Goal: Information Seeking & Learning: Compare options

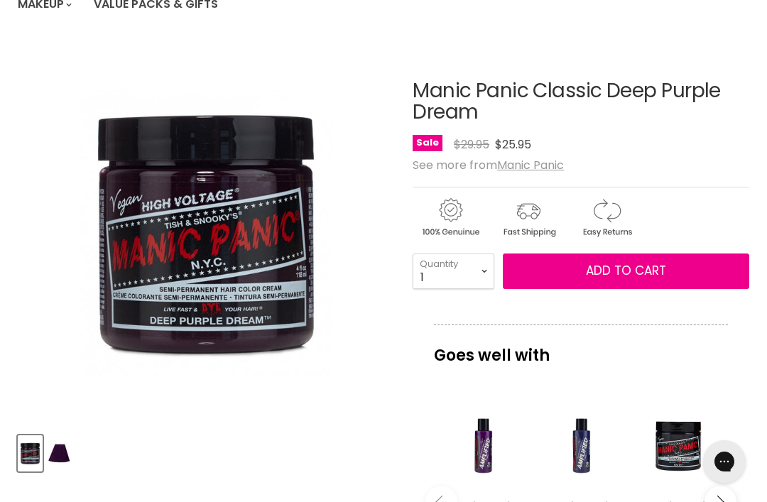
click at [69, 449] on img "Product thumbnails" at bounding box center [59, 453] width 22 height 33
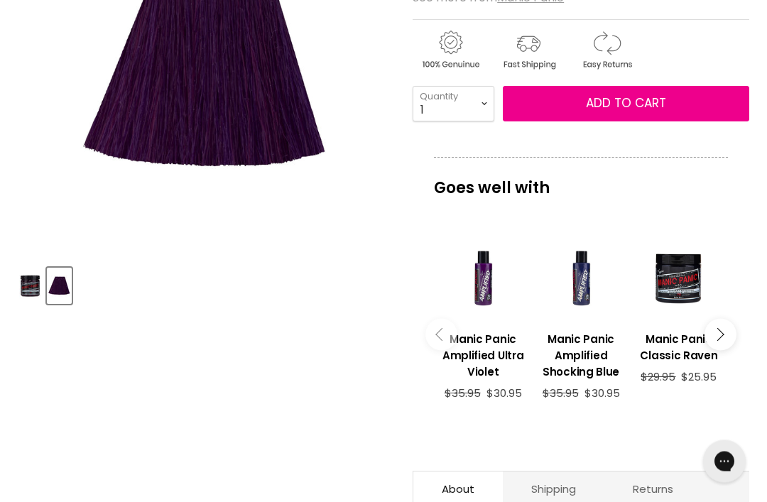
scroll to position [336, 0]
click at [492, 328] on link "Manic Panic Amplified Ultra Violet" at bounding box center [483, 353] width 84 height 67
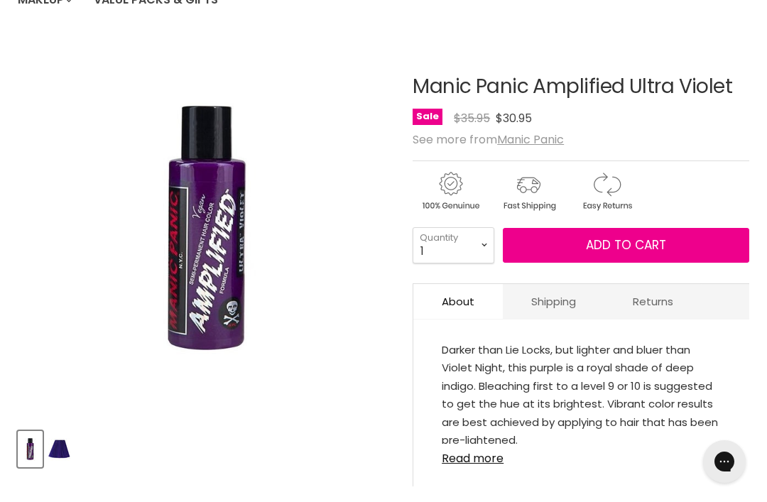
click at [62, 443] on img "Product thumbnails" at bounding box center [59, 448] width 22 height 33
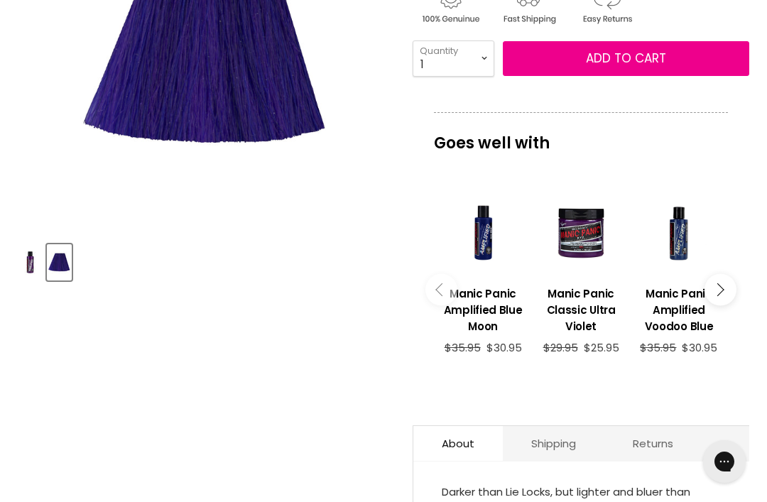
scroll to position [361, 0]
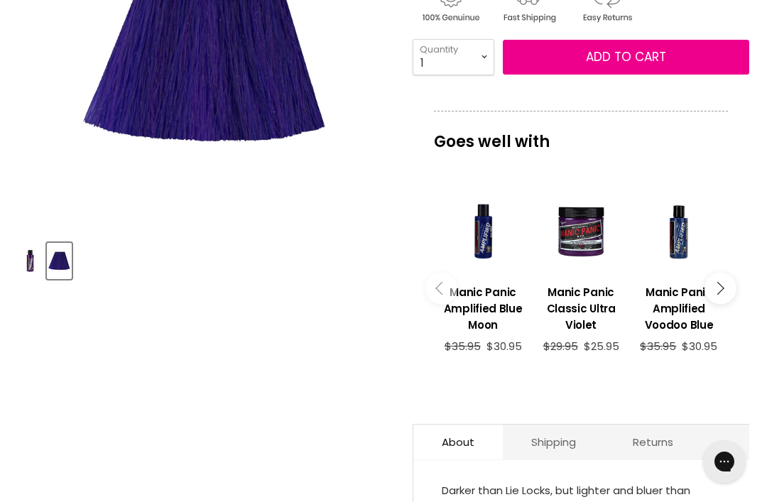
click at [670, 234] on div "Main content" at bounding box center [679, 232] width 84 height 84
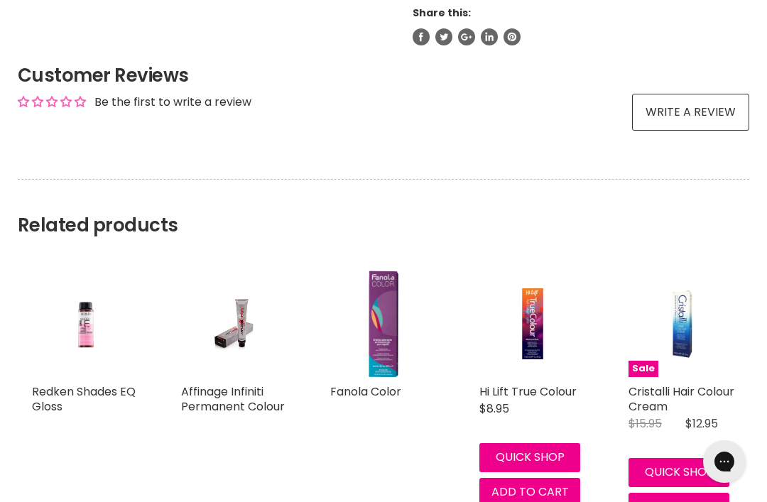
scroll to position [896, 0]
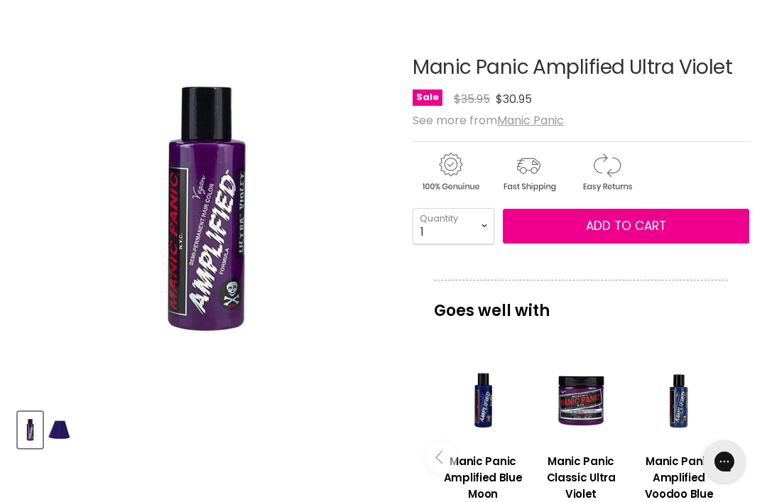
scroll to position [198, 0]
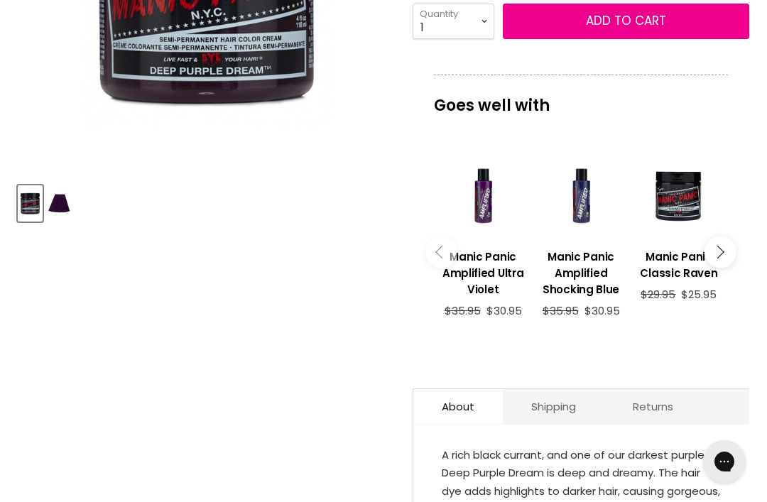
scroll to position [237, 0]
